Goal: Navigation & Orientation: Find specific page/section

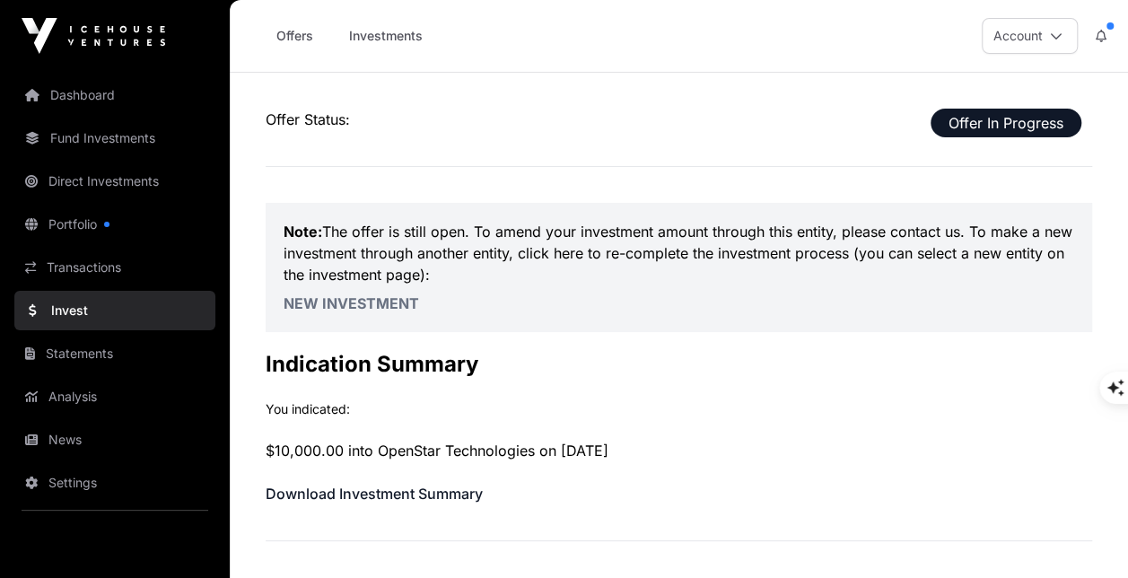
click at [122, 227] on link "Portfolio" at bounding box center [114, 224] width 201 height 39
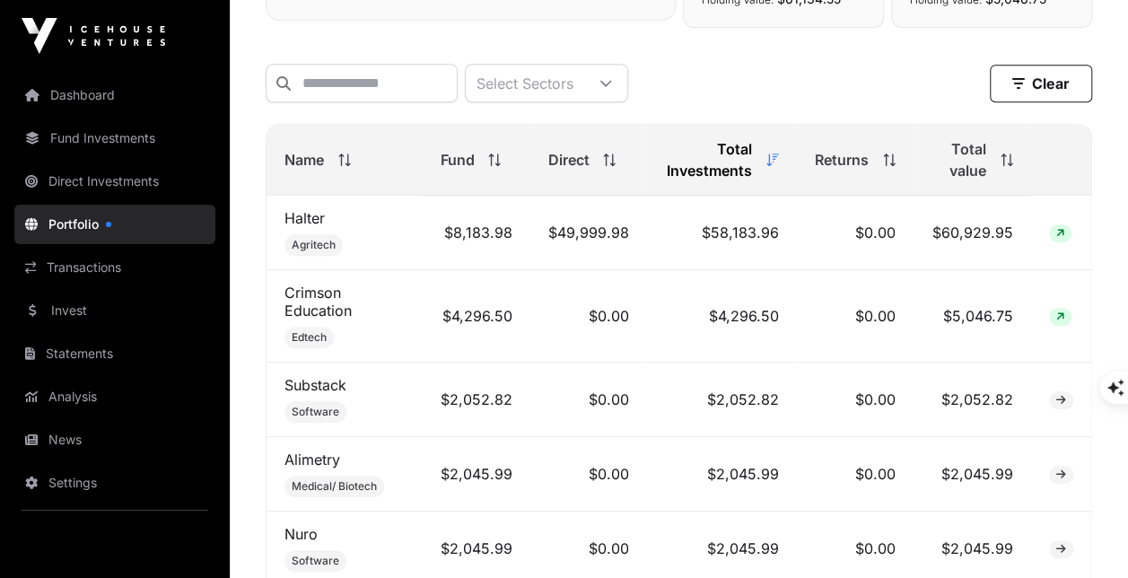
scroll to position [705, 0]
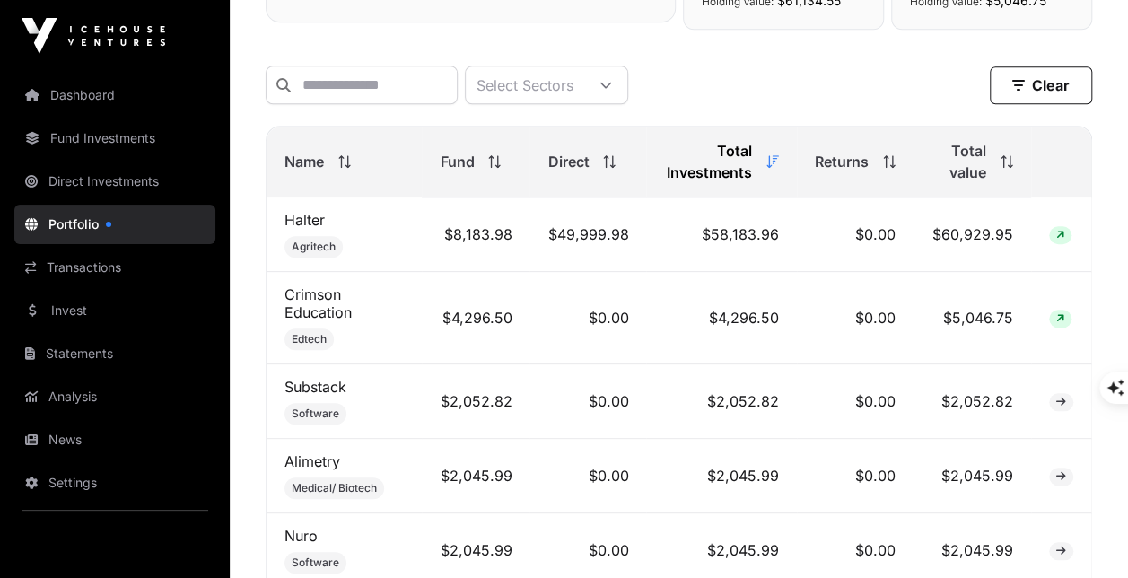
click at [572, 161] on span "Direct" at bounding box center [567, 162] width 41 height 22
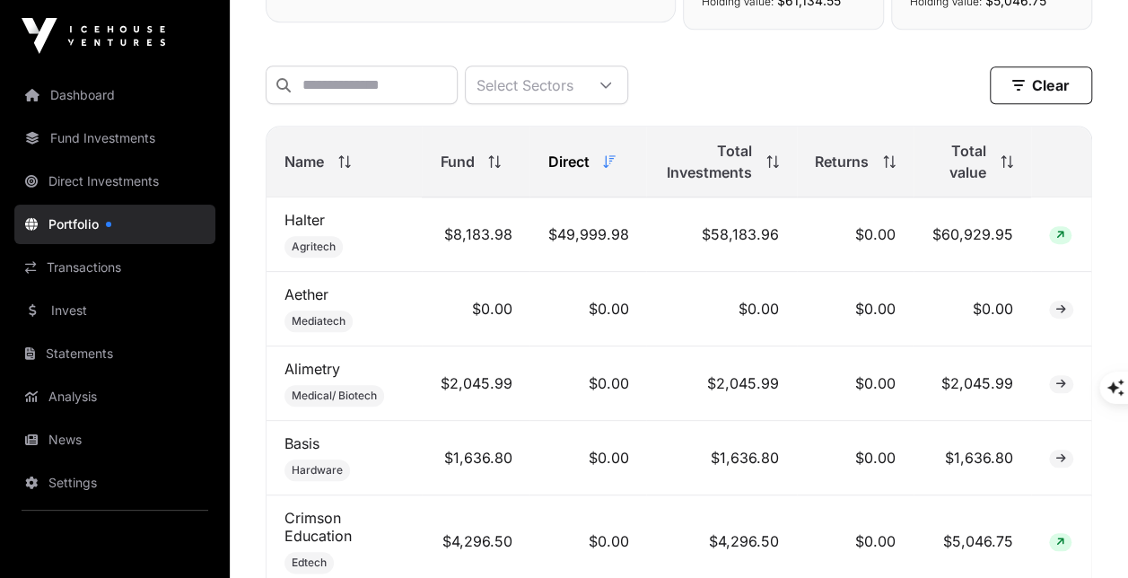
click at [572, 161] on span "Direct" at bounding box center [567, 162] width 41 height 22
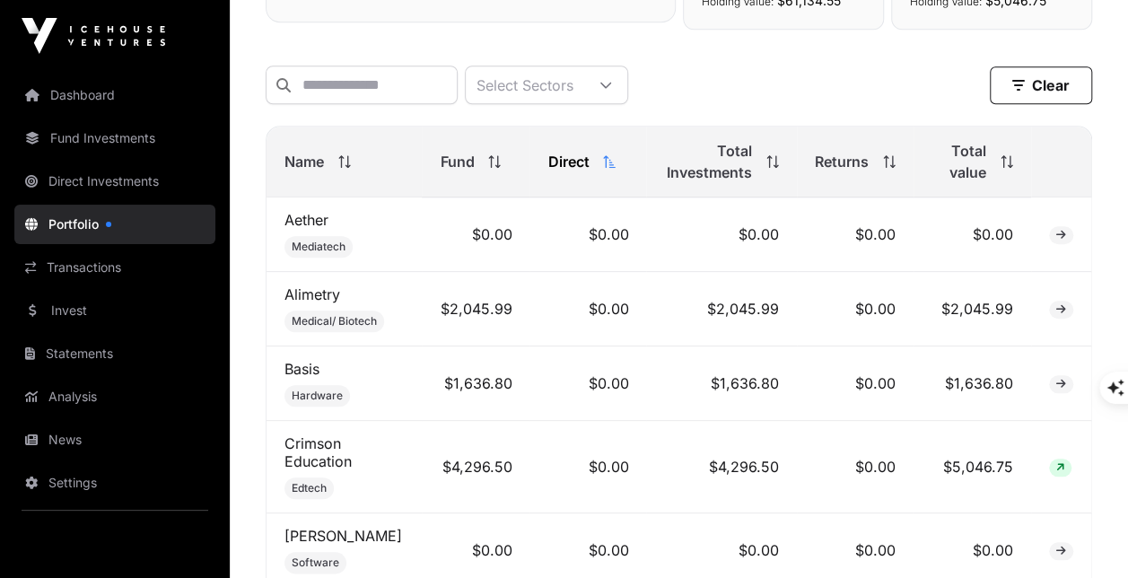
click at [572, 161] on span "Direct" at bounding box center [567, 162] width 41 height 22
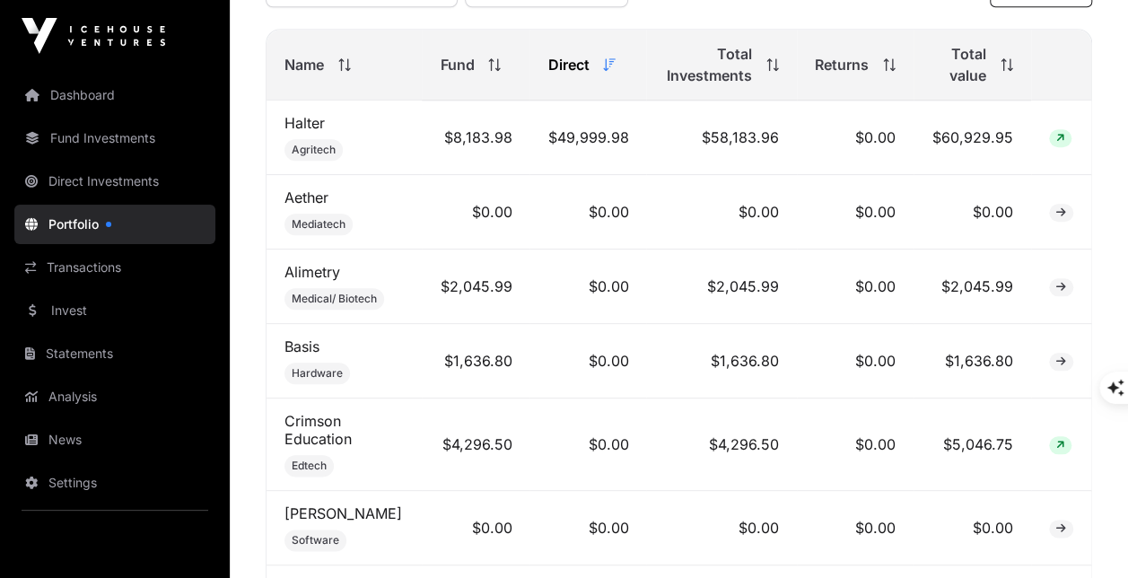
scroll to position [811, 0]
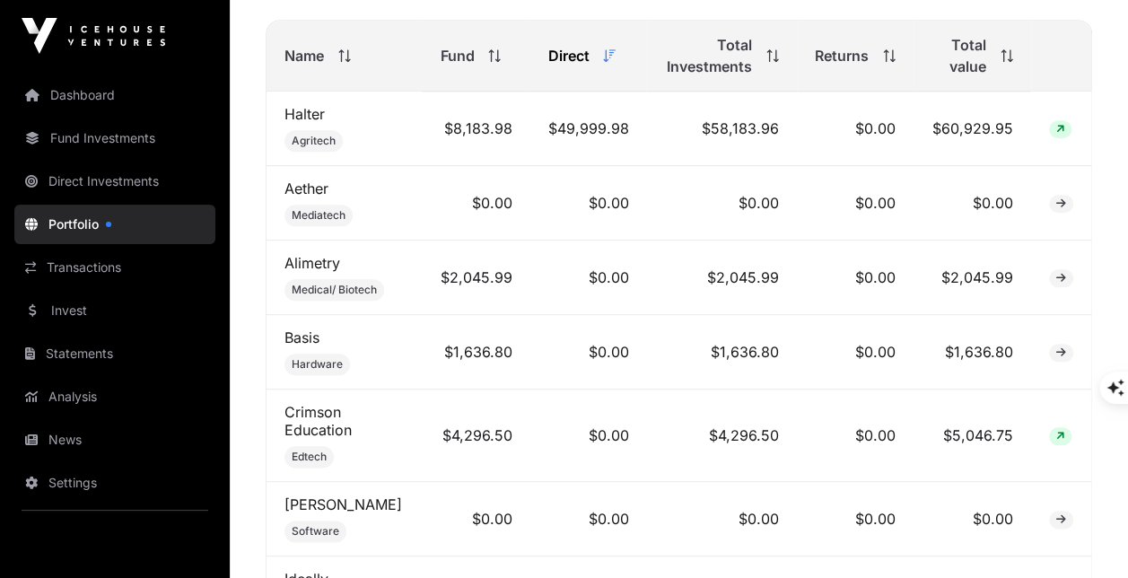
click at [474, 62] on div "Fund" at bounding box center [476, 56] width 72 height 22
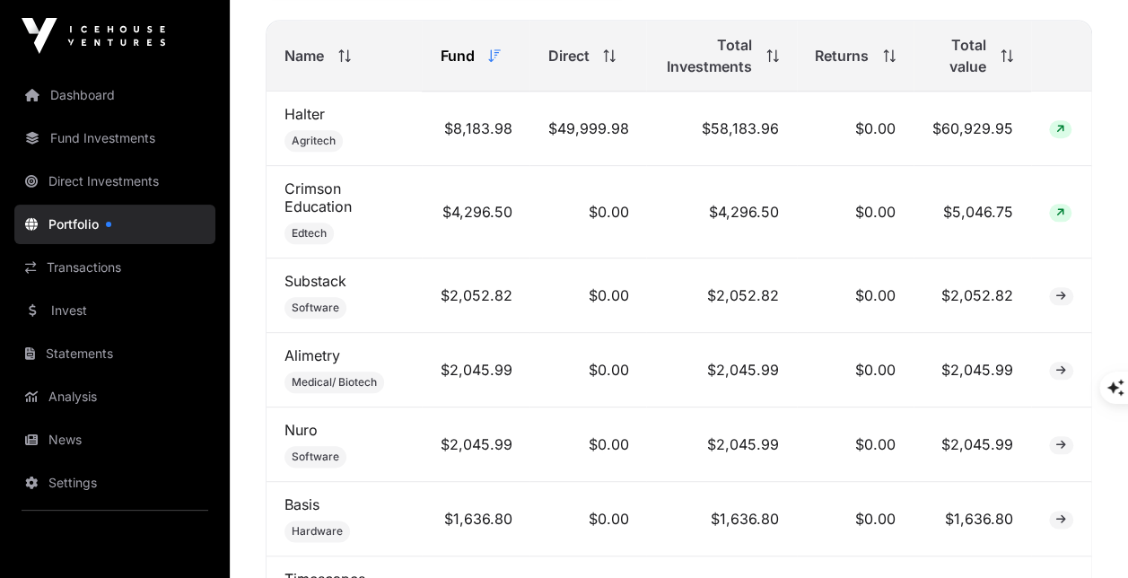
click at [474, 62] on div "Fund" at bounding box center [476, 56] width 72 height 22
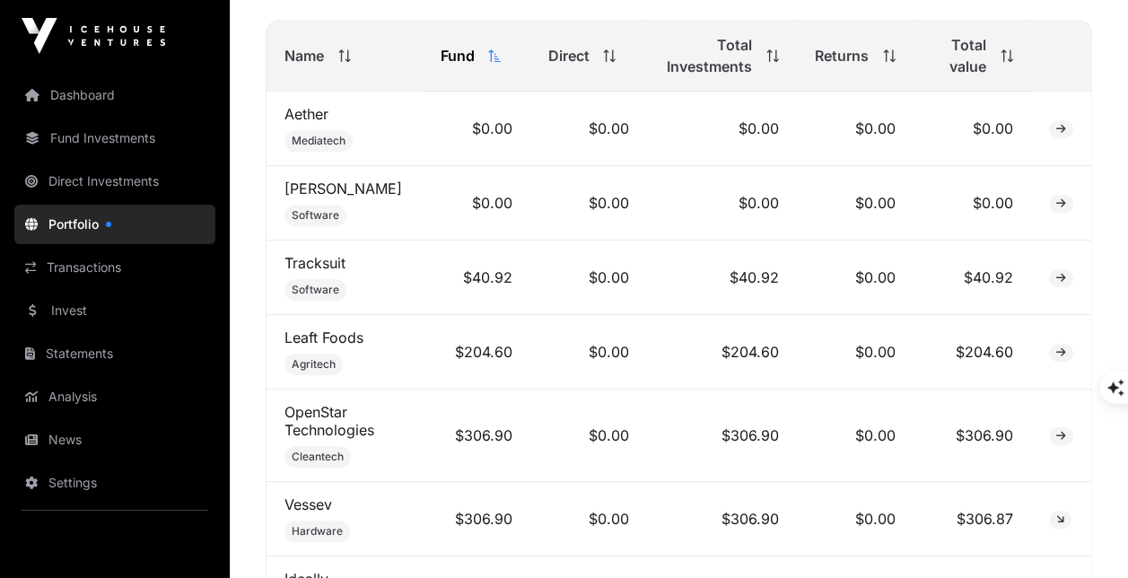
click at [474, 62] on div "Fund" at bounding box center [476, 56] width 72 height 22
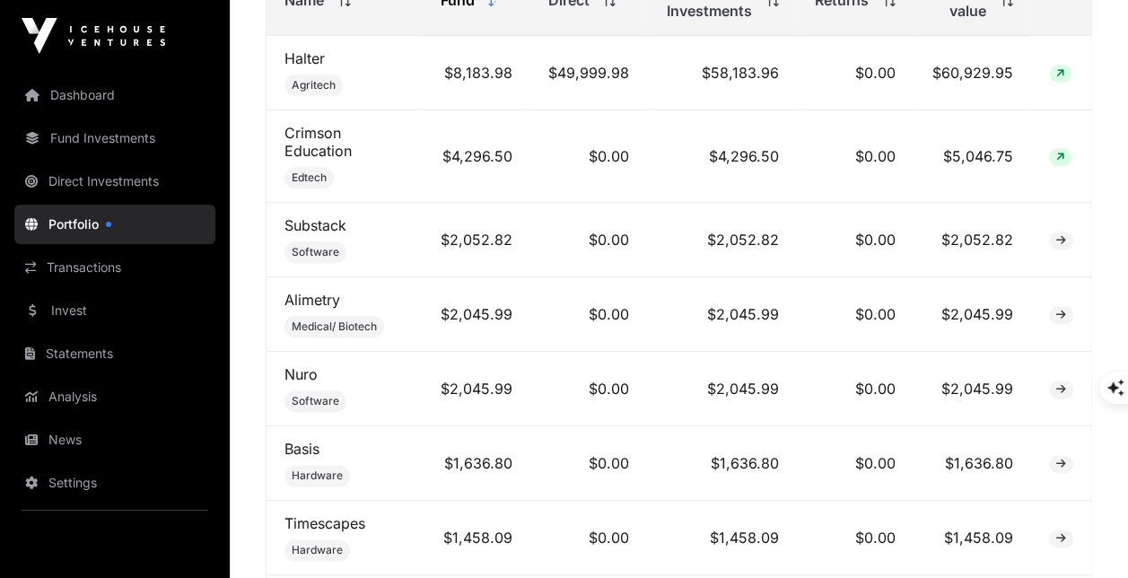
scroll to position [868, 0]
click at [121, 320] on link "Invest" at bounding box center [114, 310] width 201 height 39
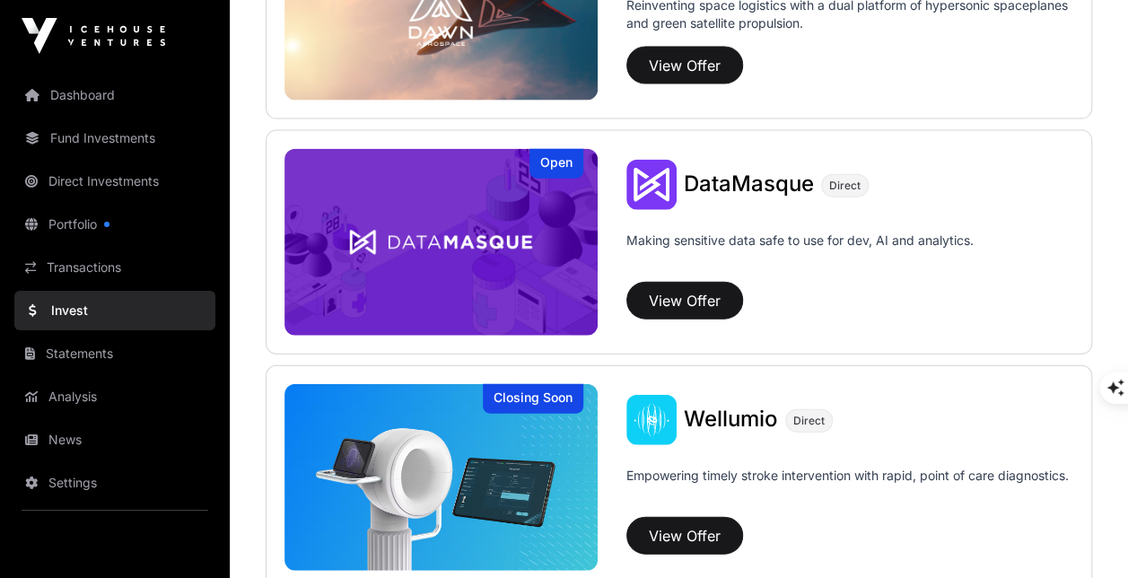
scroll to position [2137, 0]
